Goal: Task Accomplishment & Management: Use online tool/utility

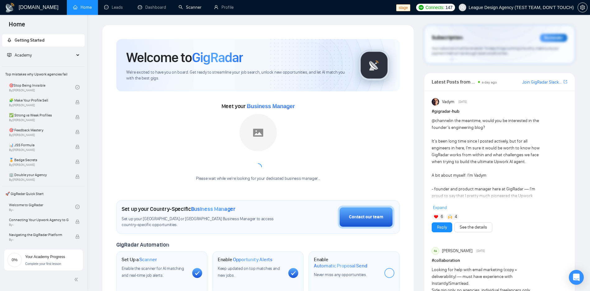
click at [184, 10] on link "Scanner" at bounding box center [189, 7] width 23 height 5
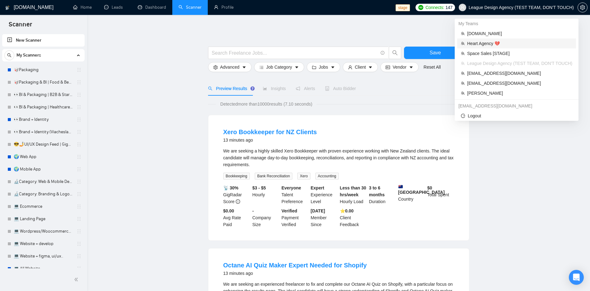
click at [501, 47] on li "Heart Agency 💔" at bounding box center [516, 44] width 119 height 10
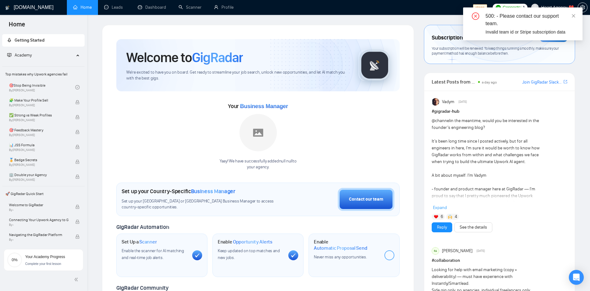
click at [577, 15] on div "500: - Please contact our support team. Invalid team id or Stripe subscription …" at bounding box center [522, 23] width 119 height 33
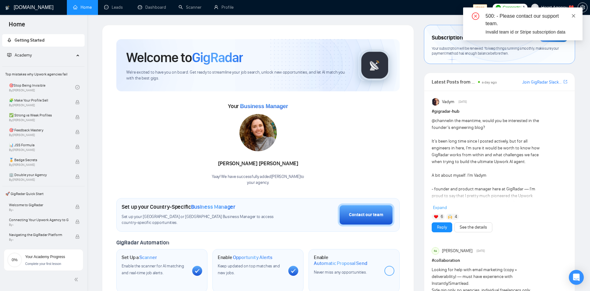
click at [573, 15] on icon "close" at bounding box center [573, 16] width 4 height 4
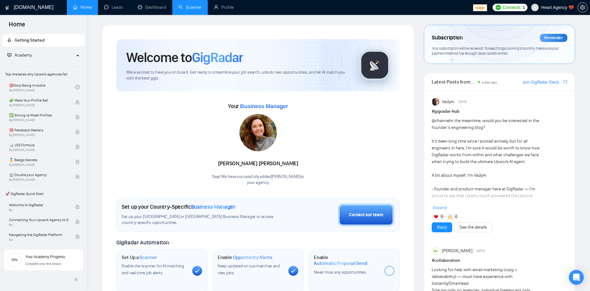
click at [190, 5] on link "Scanner" at bounding box center [189, 7] width 23 height 5
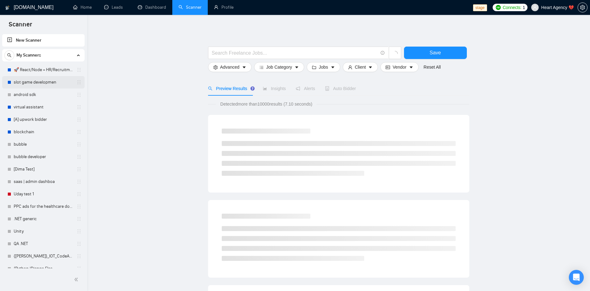
click at [59, 86] on link "slot game developmen" at bounding box center [43, 82] width 59 height 12
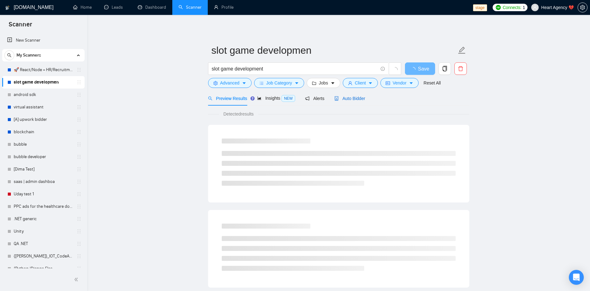
click at [339, 95] on div "Auto Bidder" at bounding box center [349, 98] width 31 height 7
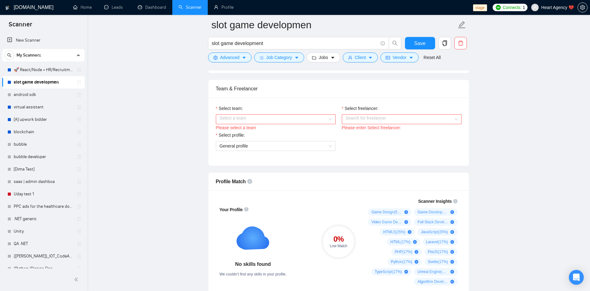
scroll to position [299, 0]
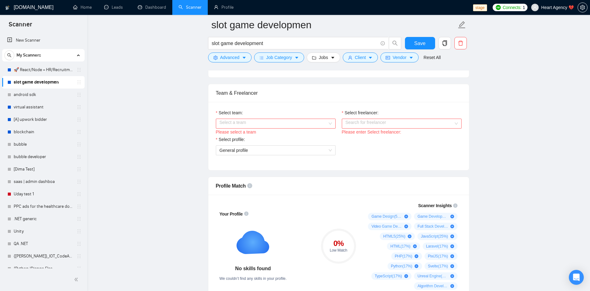
click at [293, 126] on input "Select team:" at bounding box center [274, 123] width 108 height 9
click at [263, 137] on div "Heart Agency 💔" at bounding box center [275, 135] width 112 height 7
click at [395, 113] on div "Select freelancer:" at bounding box center [402, 113] width 120 height 9
click at [390, 122] on input "Select freelancer:" at bounding box center [399, 123] width 108 height 9
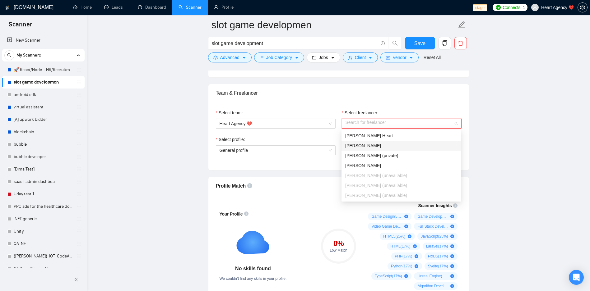
click at [372, 144] on div "[PERSON_NAME]" at bounding box center [401, 145] width 112 height 7
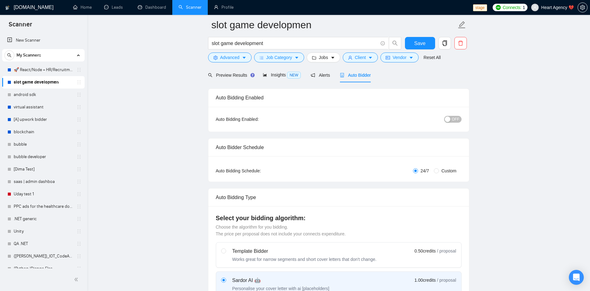
scroll to position [0, 0]
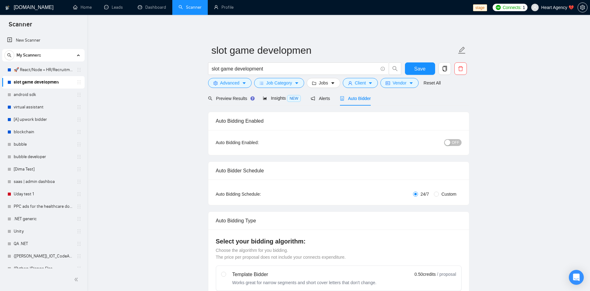
click at [453, 144] on span "OFF" at bounding box center [455, 142] width 7 height 7
click at [452, 140] on span "ON" at bounding box center [451, 142] width 6 height 7
click at [73, 10] on link "Home" at bounding box center [82, 7] width 19 height 5
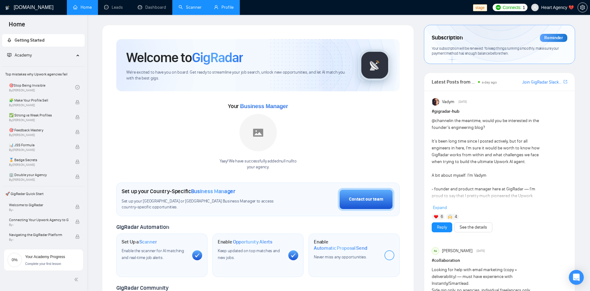
click at [224, 5] on link "Profile" at bounding box center [224, 7] width 20 height 5
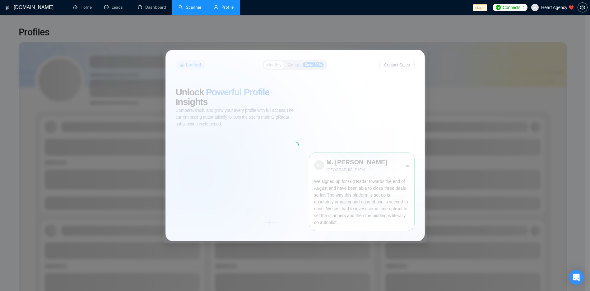
click at [189, 8] on link "Scanner" at bounding box center [189, 7] width 23 height 5
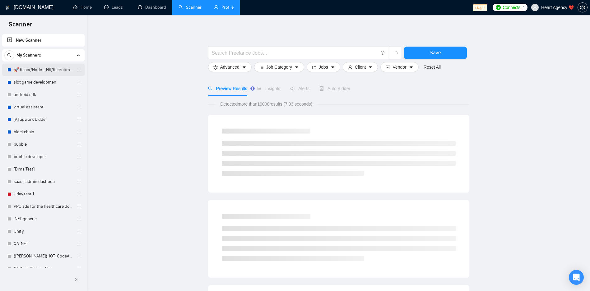
click at [41, 71] on link "🚀 React/Node + HR/Recruitment" at bounding box center [43, 70] width 59 height 12
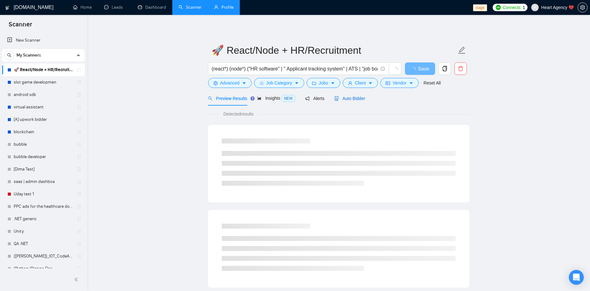
click at [341, 97] on span "Auto Bidder" at bounding box center [349, 98] width 31 height 5
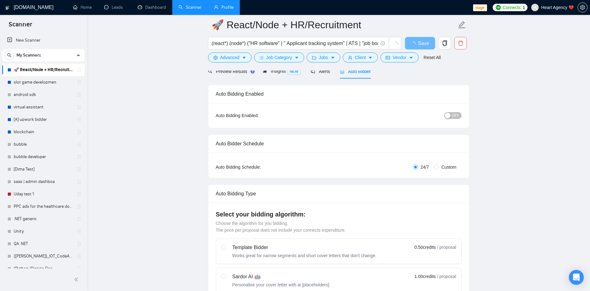
scroll to position [224, 0]
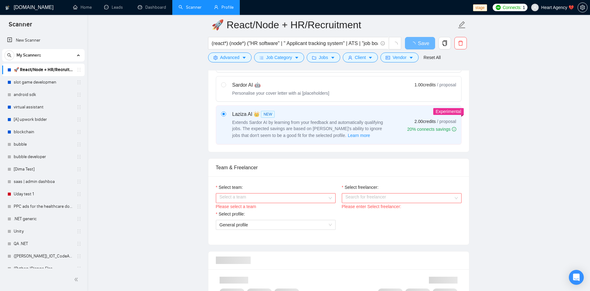
click at [293, 197] on input "Select team:" at bounding box center [274, 198] width 108 height 9
click at [263, 211] on div "Heart Agency 💔" at bounding box center [275, 210] width 112 height 7
click at [373, 197] on input "Select freelancer:" at bounding box center [399, 198] width 108 height 9
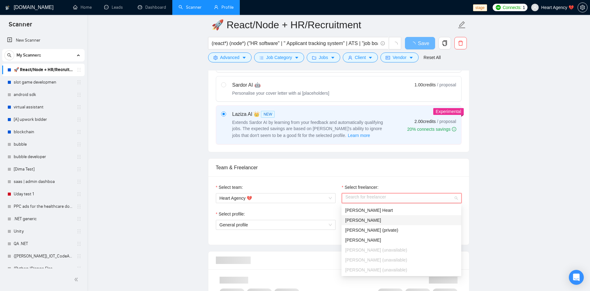
click at [364, 218] on div "[PERSON_NAME]" at bounding box center [401, 220] width 112 height 7
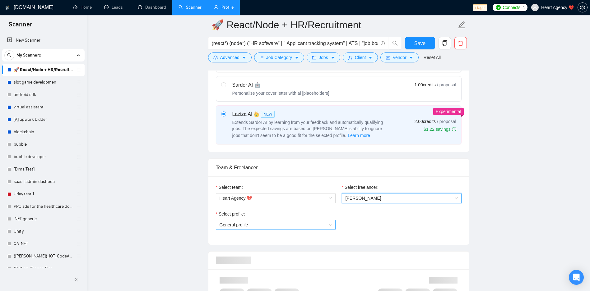
click at [271, 226] on span "General profile" at bounding box center [276, 224] width 112 height 9
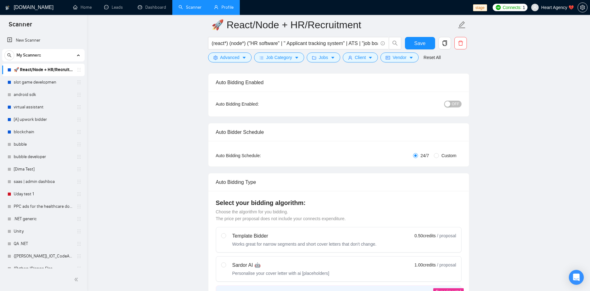
scroll to position [75, 0]
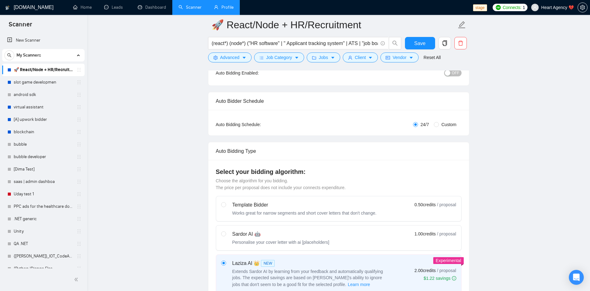
click at [257, 236] on div "Sardor AI 🤖" at bounding box center [280, 234] width 97 height 7
click at [225, 236] on input "radio" at bounding box center [223, 234] width 4 height 4
radio input "true"
radio input "false"
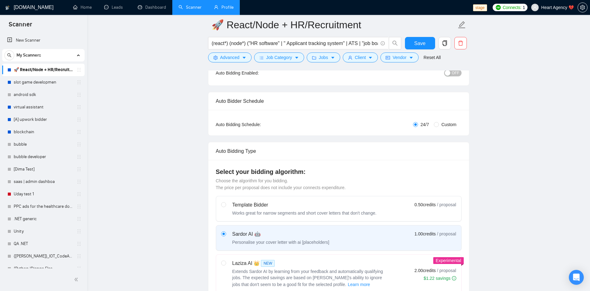
click at [254, 263] on span "👑" at bounding box center [256, 263] width 6 height 7
click at [225, 263] on input "radio" at bounding box center [223, 263] width 4 height 4
radio input "true"
radio input "false"
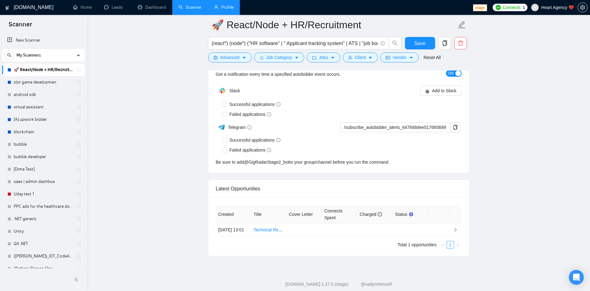
scroll to position [1360, 0]
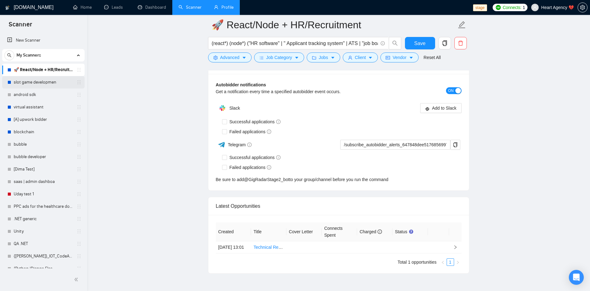
click at [37, 80] on link "slot game developmen" at bounding box center [43, 82] width 59 height 12
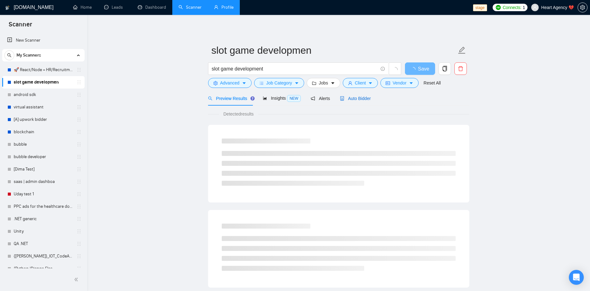
click at [355, 101] on span "Auto Bidder" at bounding box center [355, 98] width 31 height 5
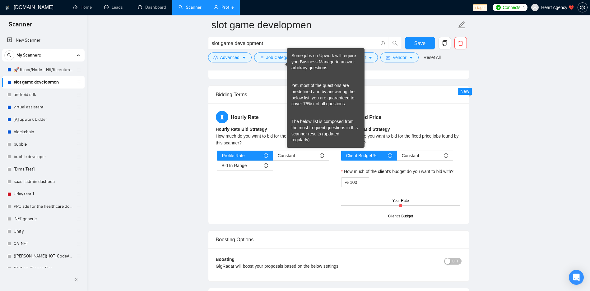
scroll to position [1008, 0]
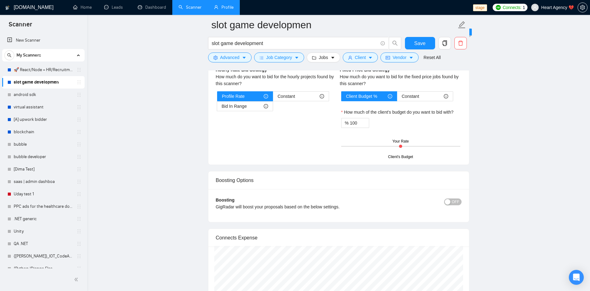
click at [295, 183] on div "Boosting Options" at bounding box center [339, 181] width 246 height 18
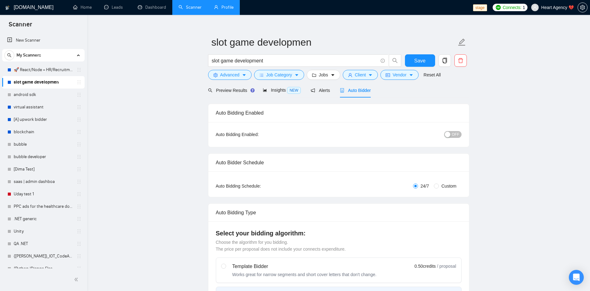
scroll to position [224, 0]
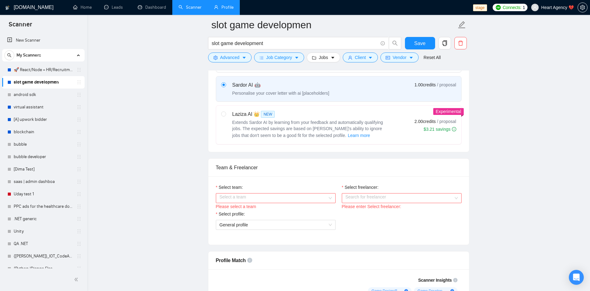
click at [243, 199] on input "Select team:" at bounding box center [274, 198] width 108 height 9
click at [250, 212] on div "Heart Agency 💔" at bounding box center [275, 210] width 112 height 7
click at [382, 200] on input "Select freelancer:" at bounding box center [399, 198] width 108 height 9
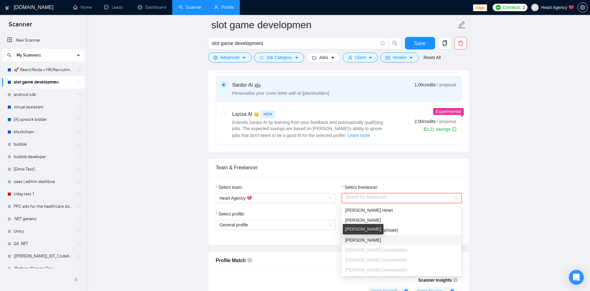
click at [364, 239] on span "[PERSON_NAME]" at bounding box center [363, 240] width 36 height 5
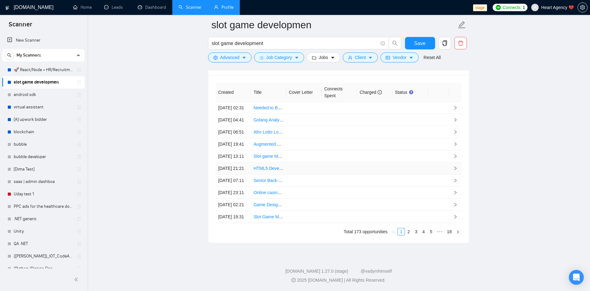
scroll to position [1194, 0]
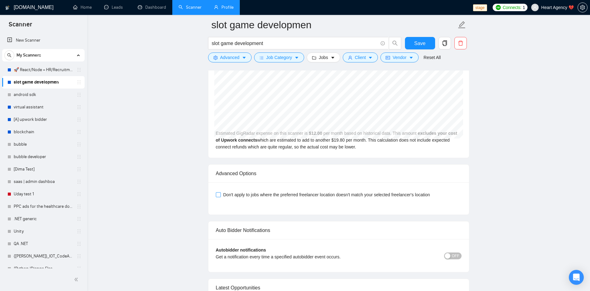
click at [219, 194] on input "Don't apply to jobs where the preferred freelancer location doesn't match your …" at bounding box center [218, 194] width 4 height 4
checkbox input "false"
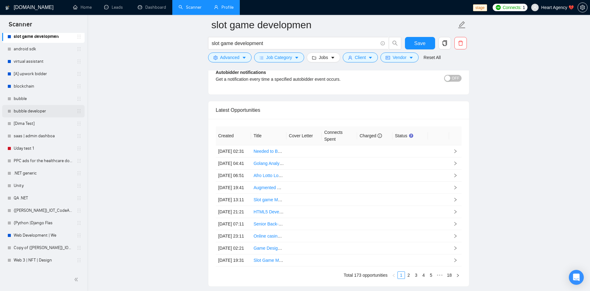
scroll to position [187, 0]
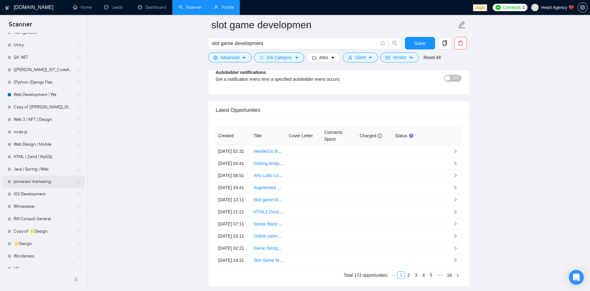
click at [32, 187] on link "pinterest marketing" at bounding box center [43, 182] width 59 height 12
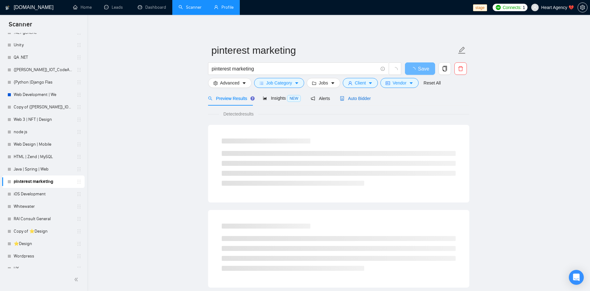
click at [358, 101] on div "Auto Bidder" at bounding box center [355, 98] width 31 height 7
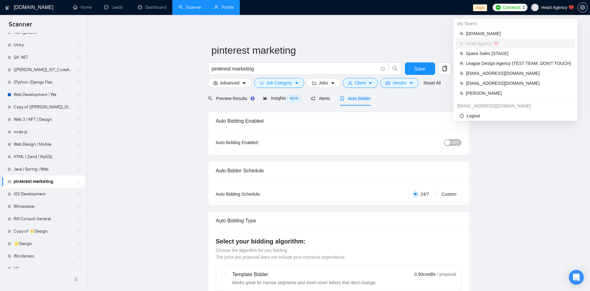
click at [553, 7] on span "Heart Agency 💔" at bounding box center [557, 7] width 33 height 0
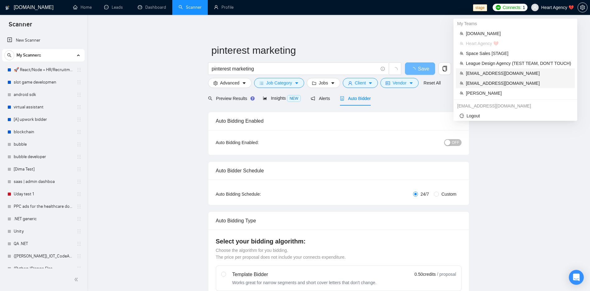
click at [498, 73] on span "sardor@gigradar.io" at bounding box center [518, 73] width 105 height 7
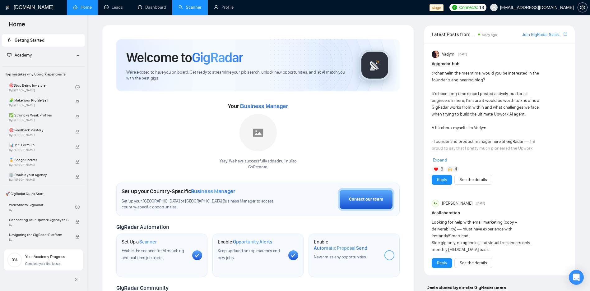
click at [181, 7] on link "Scanner" at bounding box center [189, 7] width 23 height 5
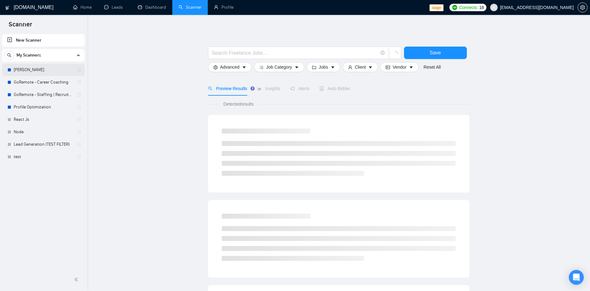
click at [34, 73] on link "Allanazar" at bounding box center [43, 70] width 59 height 12
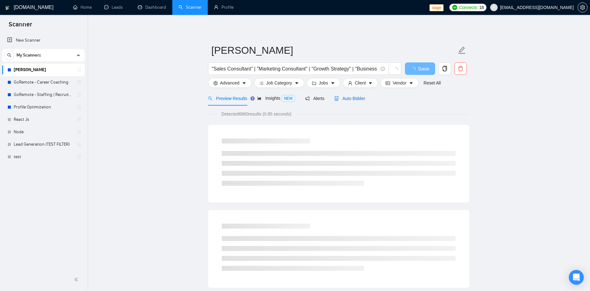
click at [354, 101] on span "Auto Bidder" at bounding box center [349, 98] width 31 height 5
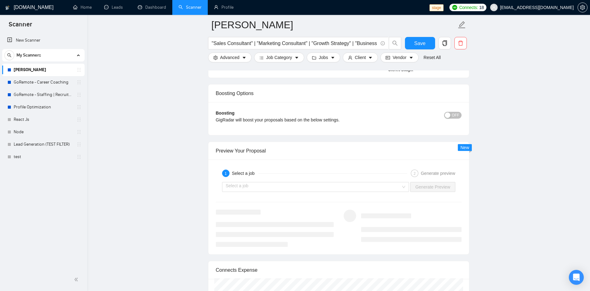
scroll to position [1157, 0]
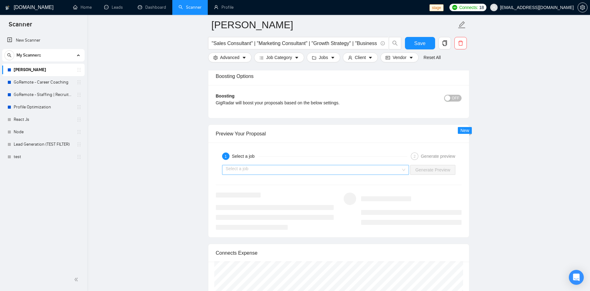
click at [292, 173] on input "search" at bounding box center [313, 169] width 175 height 9
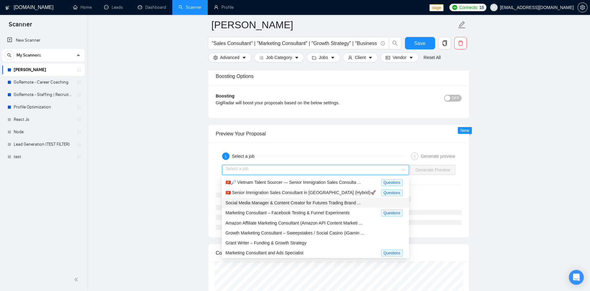
click at [266, 203] on span "Social Media Manager & Content Creator for Futures Trading Brand ..." at bounding box center [292, 203] width 135 height 5
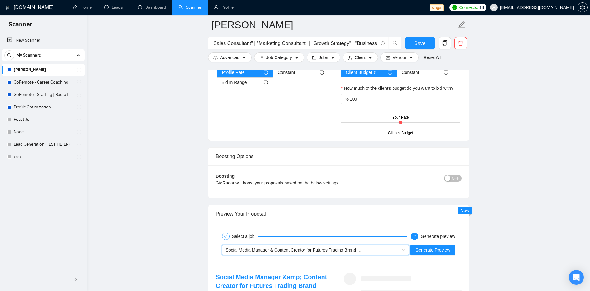
scroll to position [1119, 0]
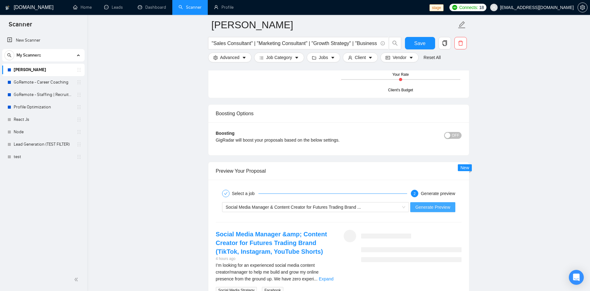
click at [422, 206] on span "Generate Preview" at bounding box center [432, 207] width 35 height 7
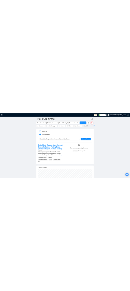
scroll to position [662, 0]
